Goal: Check status

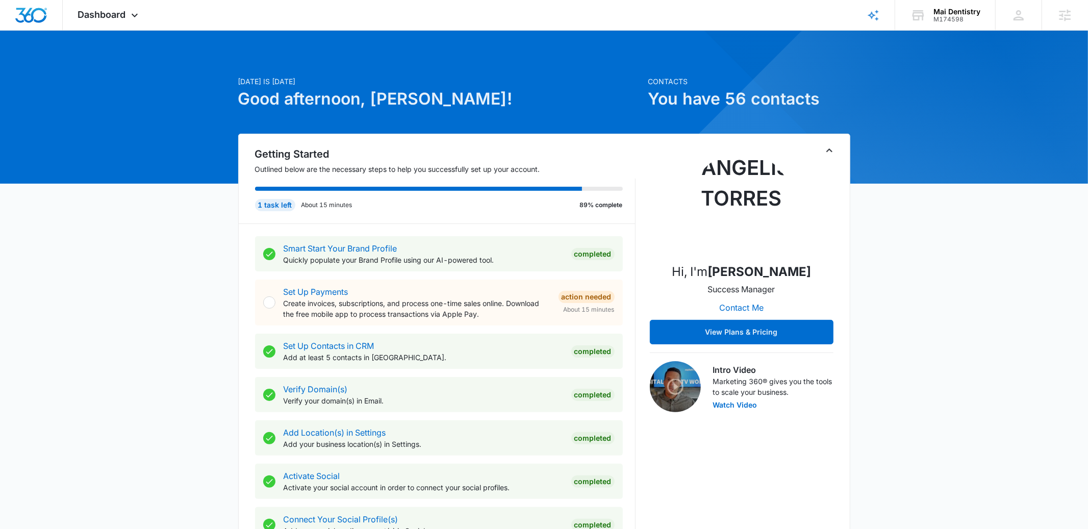
click at [828, 148] on icon "Toggle Collapse" at bounding box center [829, 150] width 12 height 12
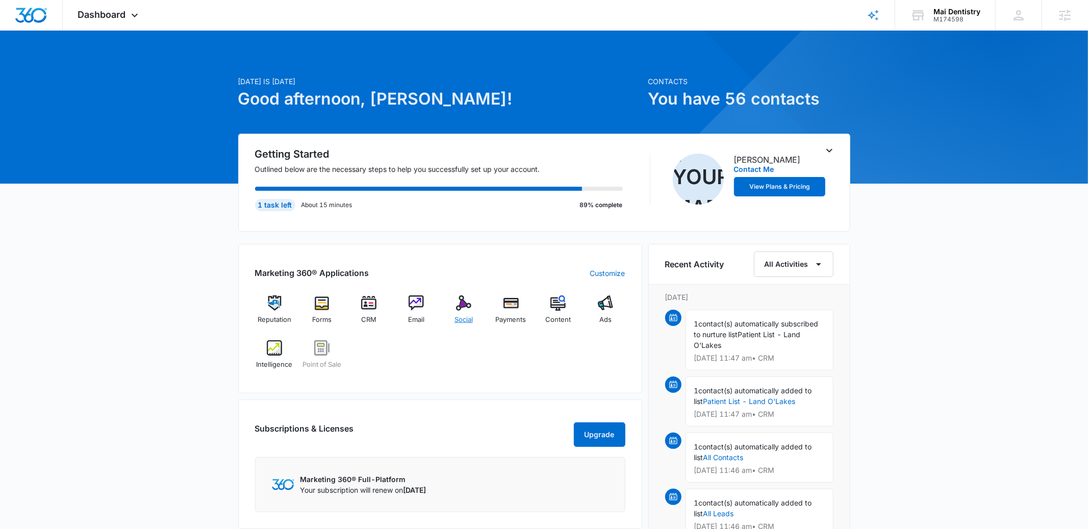
click at [450, 303] on div "Social" at bounding box center [463, 313] width 39 height 37
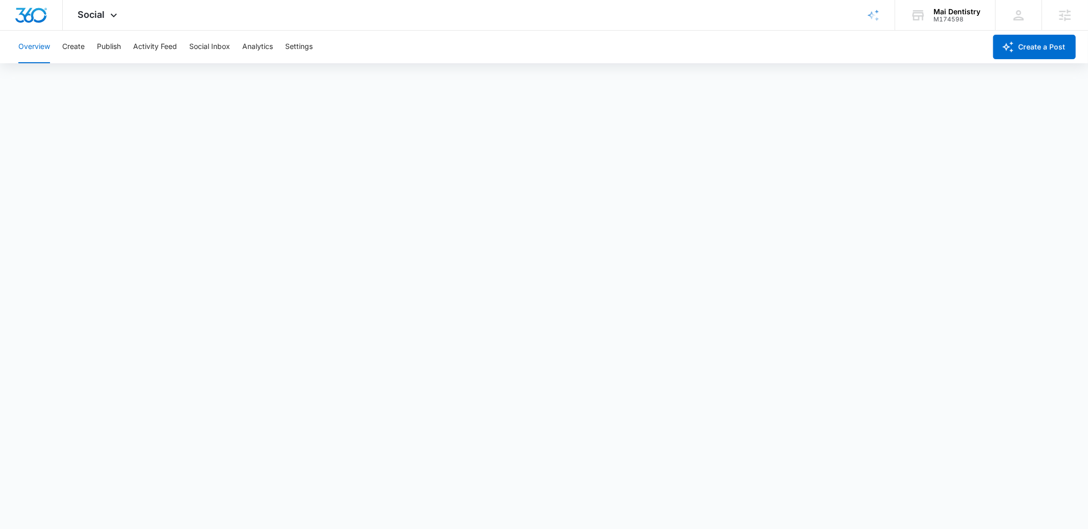
click at [89, 54] on div "Overview Create Publish Activity Feed Social Inbox Analytics Settings" at bounding box center [499, 47] width 974 height 33
click at [78, 45] on button "Create" at bounding box center [73, 47] width 22 height 33
click at [118, 45] on button "Publish" at bounding box center [109, 47] width 24 height 33
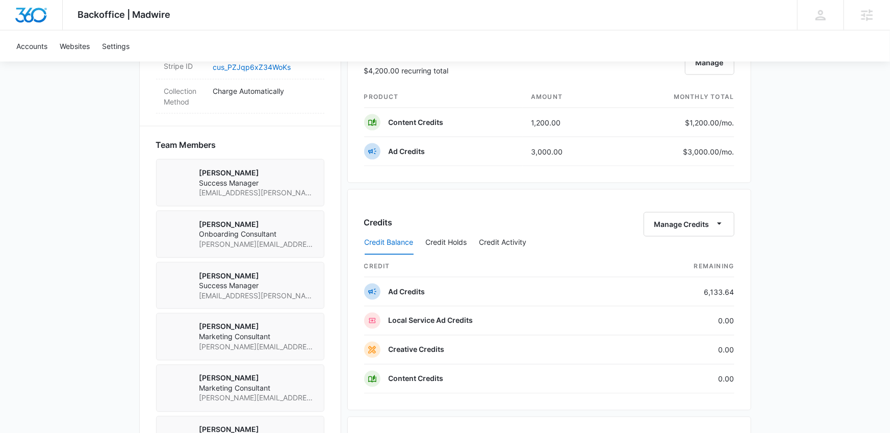
scroll to position [686, 0]
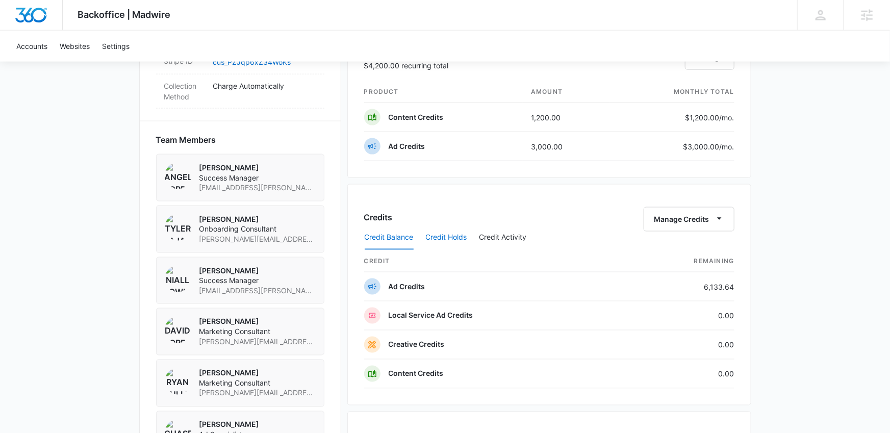
click at [447, 245] on button "Credit Holds" at bounding box center [446, 237] width 41 height 24
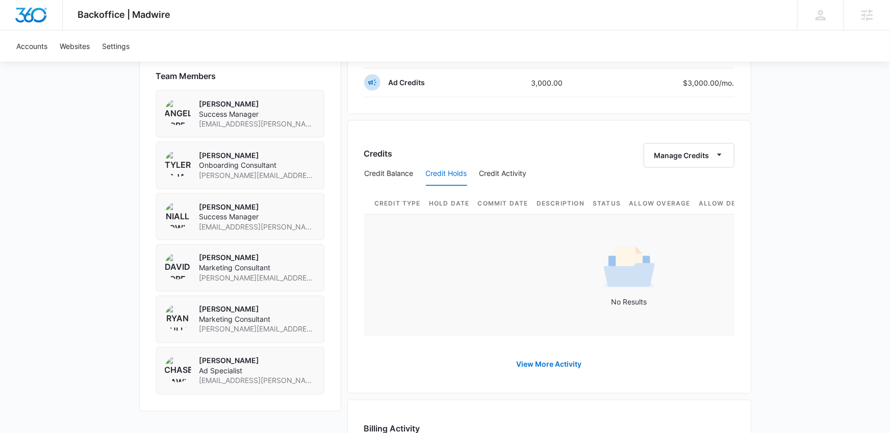
scroll to position [750, 0]
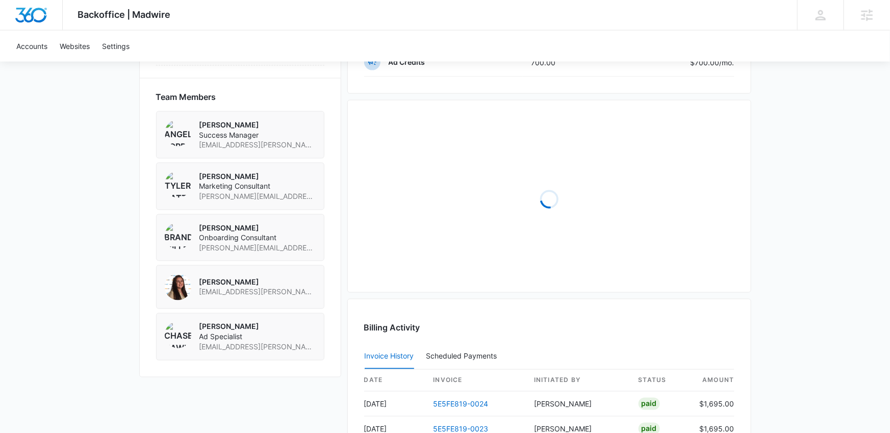
scroll to position [720, 0]
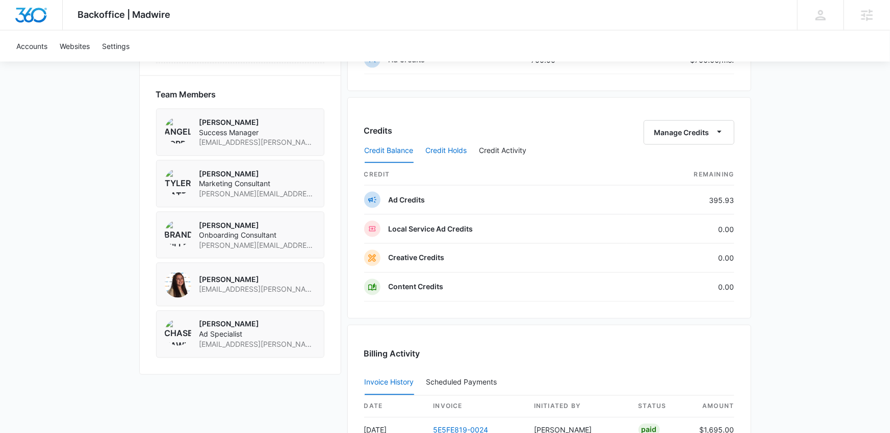
click at [439, 140] on button "Credit Holds" at bounding box center [446, 151] width 41 height 24
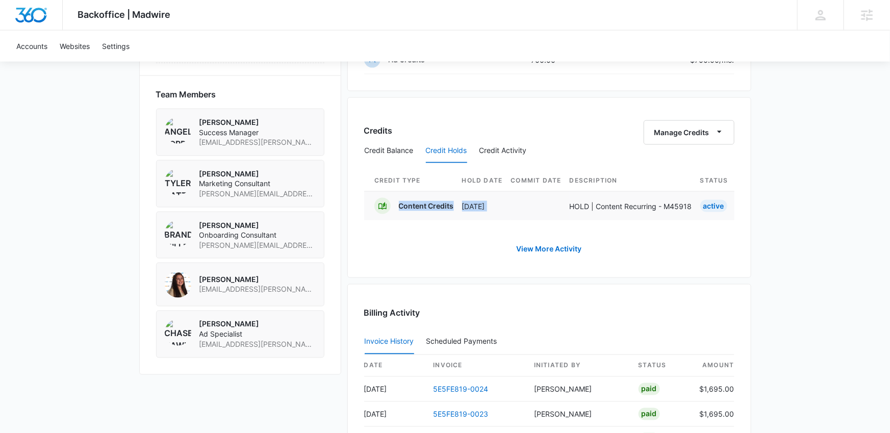
drag, startPoint x: 397, startPoint y: 205, endPoint x: 571, endPoint y: 196, distance: 173.7
click at [571, 196] on tr "Content Credits [DATE] HOLD | Content Recurring - M45918 Active Enabled Enabled…" at bounding box center [752, 205] width 776 height 29
click at [636, 207] on p "HOLD | Content Recurring - M45918" at bounding box center [631, 206] width 122 height 11
drag, startPoint x: 567, startPoint y: 203, endPoint x: 689, endPoint y: 202, distance: 121.9
click at [692, 203] on tr "Content Credits [DATE] HOLD | Content Recurring - M45918 Active Enabled Enabled…" at bounding box center [752, 205] width 776 height 29
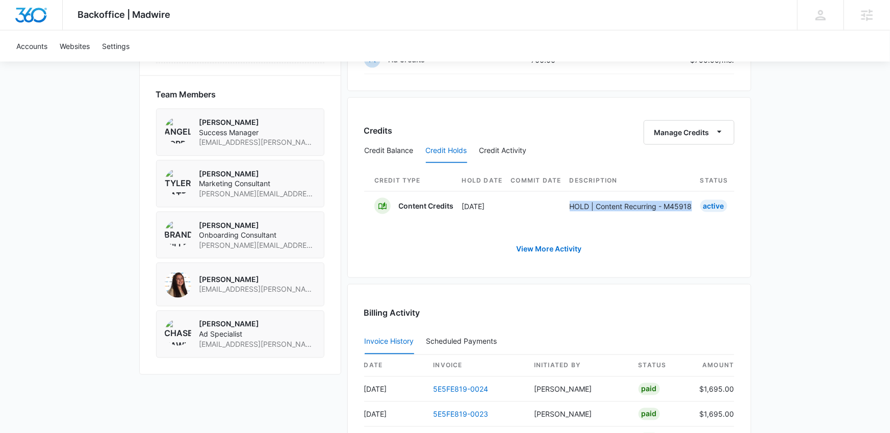
click at [691, 219] on div "Credit Type Hold Date Commit Date Description Status Allow Overage Allow Defici…" at bounding box center [549, 195] width 370 height 63
